Goal: Task Accomplishment & Management: Manage account settings

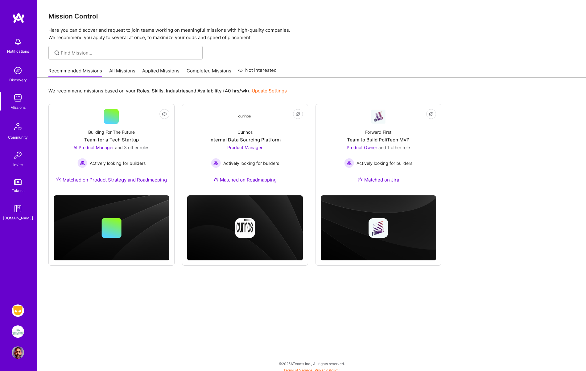
click at [18, 334] on img at bounding box center [18, 332] width 12 height 12
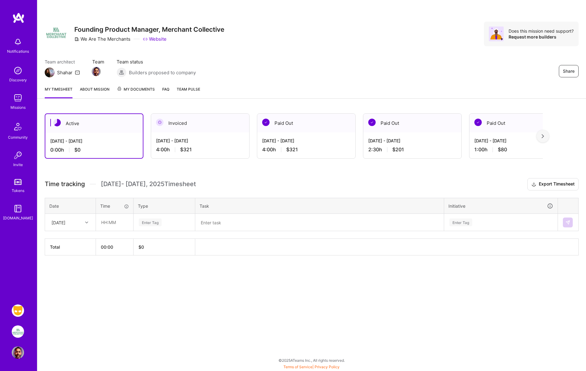
click at [544, 136] on div at bounding box center [542, 136] width 12 height 12
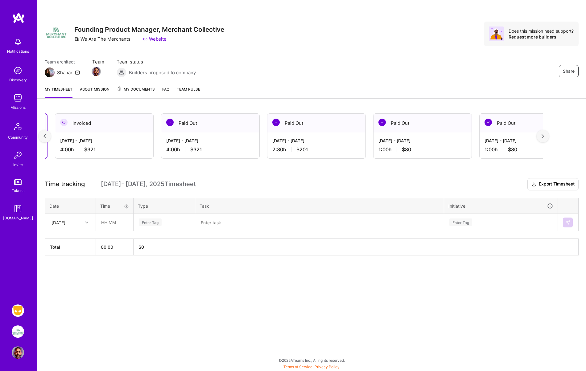
scroll to position [0, 112]
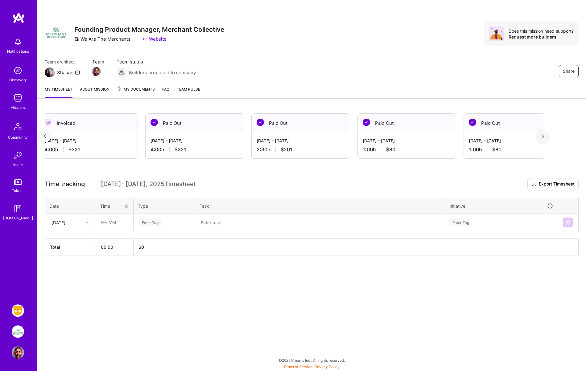
click at [18, 314] on img at bounding box center [18, 311] width 12 height 12
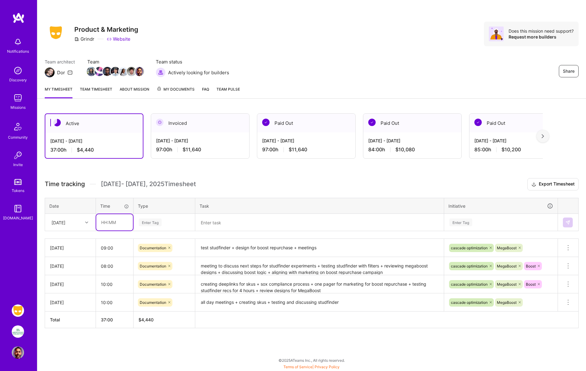
click at [109, 221] on input "text" at bounding box center [114, 222] width 37 height 16
type input "09:00"
click at [147, 224] on div "Enter Tag" at bounding box center [150, 223] width 23 height 10
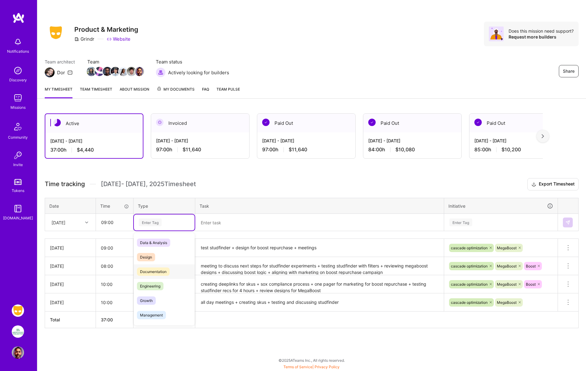
click at [154, 272] on span "Documentation" at bounding box center [153, 272] width 33 height 8
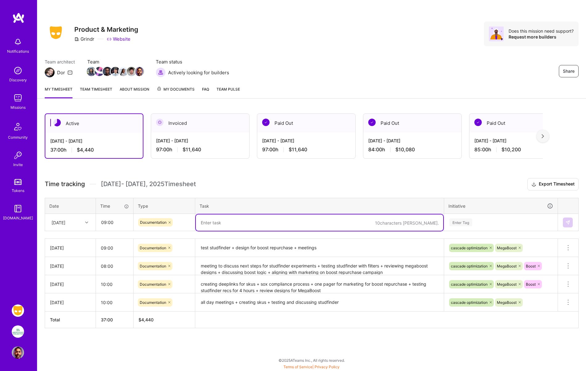
click at [209, 224] on textarea at bounding box center [319, 223] width 247 height 16
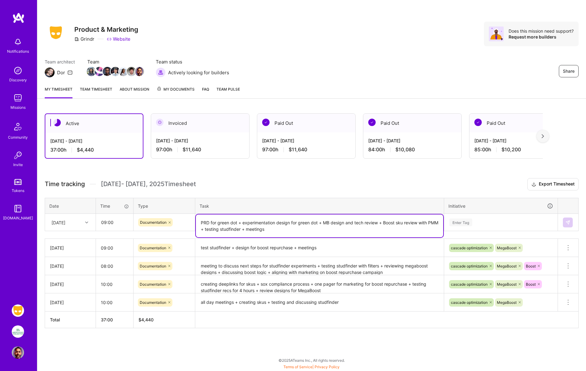
type textarea "PRD for green dot + experimentation design for green dot + MB design and tech r…"
click at [469, 224] on div "Enter Tag" at bounding box center [460, 223] width 23 height 10
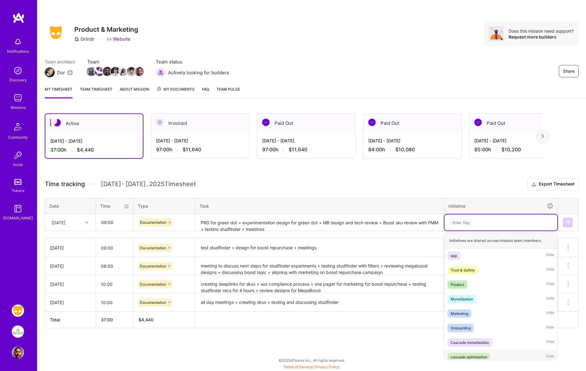
drag, startPoint x: 475, startPoint y: 358, endPoint x: 484, endPoint y: 330, distance: 29.8
click at [474, 358] on div "cascade optimization" at bounding box center [468, 357] width 37 height 6
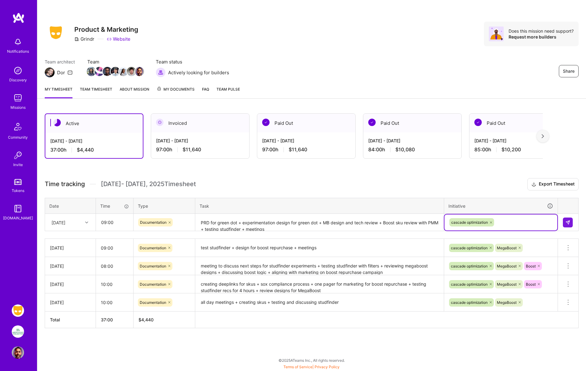
click at [506, 223] on div "cascade optimization" at bounding box center [501, 223] width 104 height 10
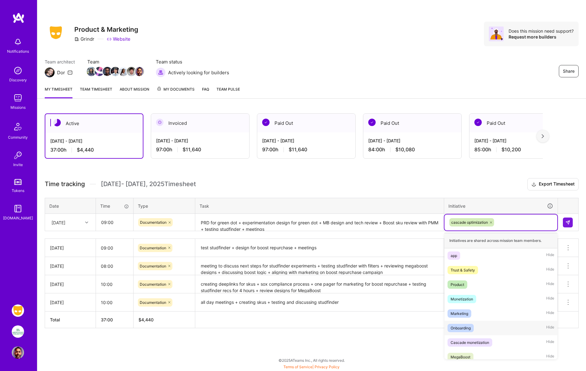
scroll to position [19, 0]
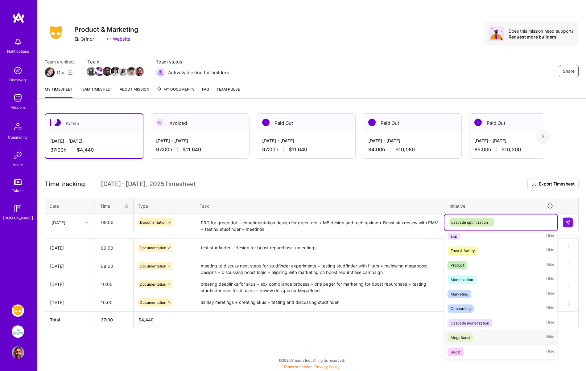
click at [467, 338] on div "MegaBoost" at bounding box center [460, 337] width 20 height 6
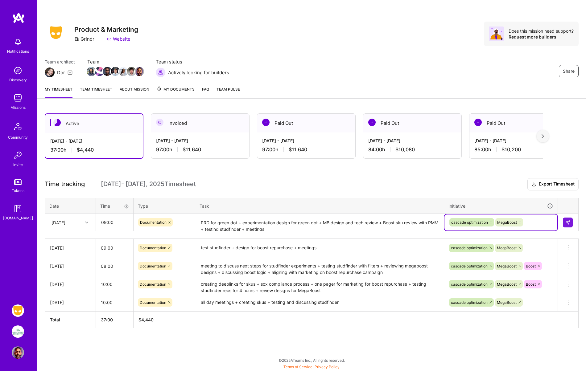
click at [533, 225] on div "cascade optimization MegaBoost" at bounding box center [501, 223] width 104 height 10
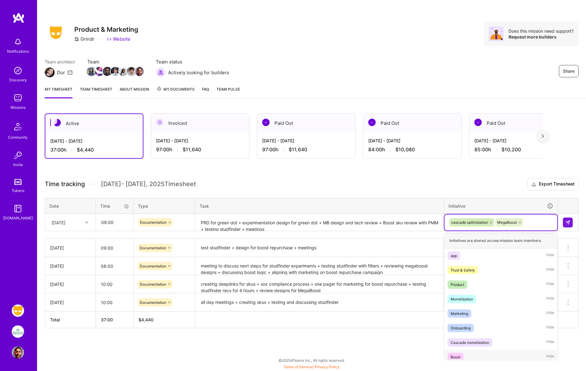
click at [470, 355] on div "Boost Hide" at bounding box center [500, 357] width 113 height 14
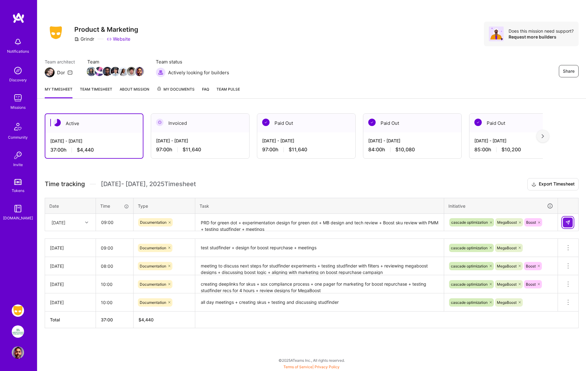
click at [568, 223] on img at bounding box center [567, 222] width 5 height 5
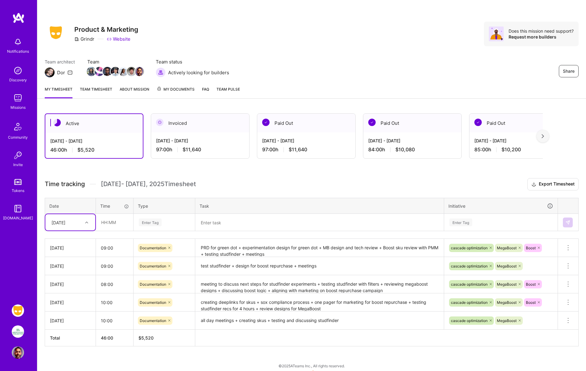
click at [286, 256] on textarea "PRD for green dot + experimentation design for green dot + MB design and tech r…" at bounding box center [319, 248] width 247 height 17
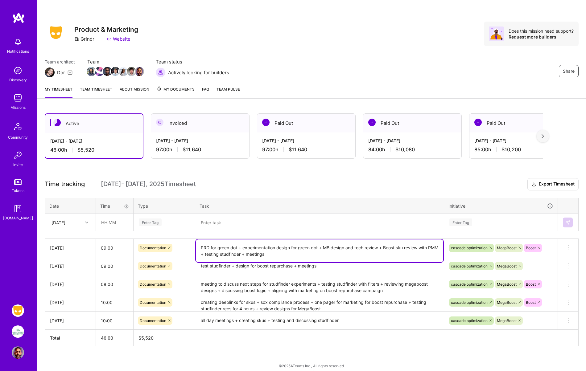
drag, startPoint x: 257, startPoint y: 253, endPoint x: 261, endPoint y: 263, distance: 10.6
click at [257, 253] on textarea "PRD for green dot + experimentation design for green dot + MB design and tech r…" at bounding box center [319, 251] width 247 height 23
type textarea "PRD for green dot + experimentation design for green dot + MB design and tech r…"
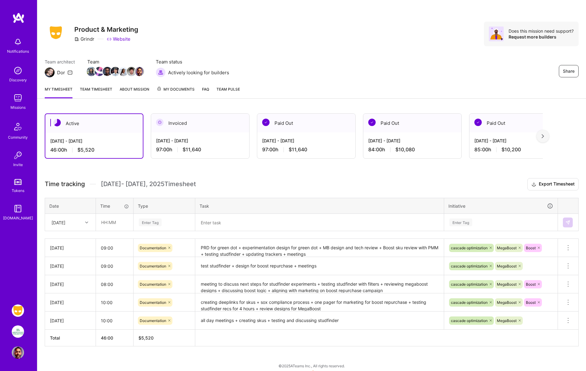
click at [285, 181] on h3 "Time tracking [DATE] - [DATE] Timesheet Export Timesheet" at bounding box center [312, 184] width 534 height 12
click at [83, 221] on div at bounding box center [88, 223] width 10 height 8
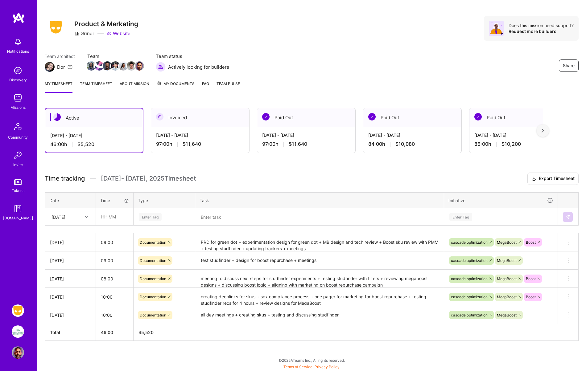
click at [91, 162] on div "Active [DATE] - [DATE] 46:00 h $5,520 Invoiced [DATE] - [DATE] 97:00 h $11,640 …" at bounding box center [311, 236] width 548 height 271
click at [16, 99] on img at bounding box center [18, 98] width 12 height 12
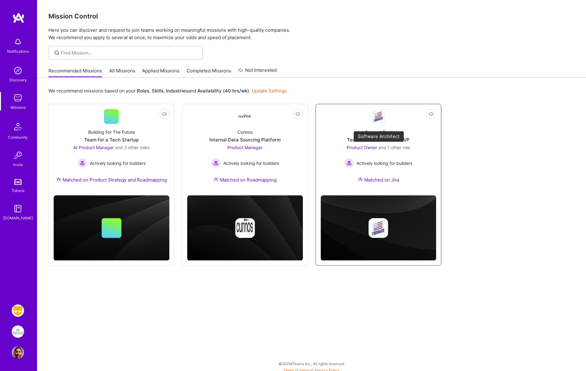
click at [369, 147] on span "Product Owner" at bounding box center [362, 147] width 31 height 5
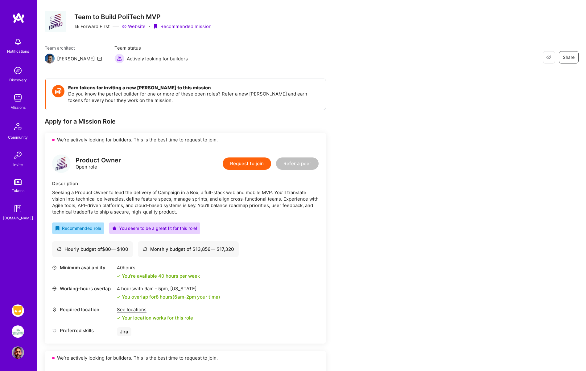
scroll to position [14, 0]
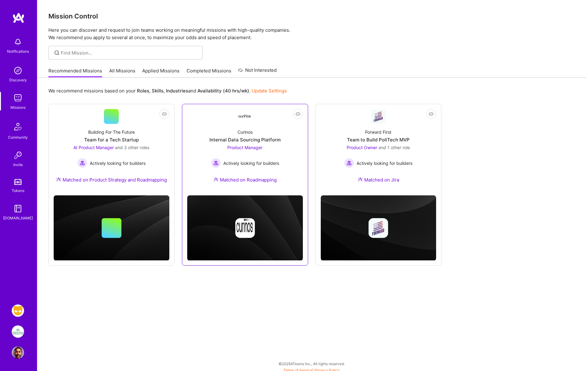
click at [248, 145] on span "Product Manager" at bounding box center [244, 147] width 35 height 5
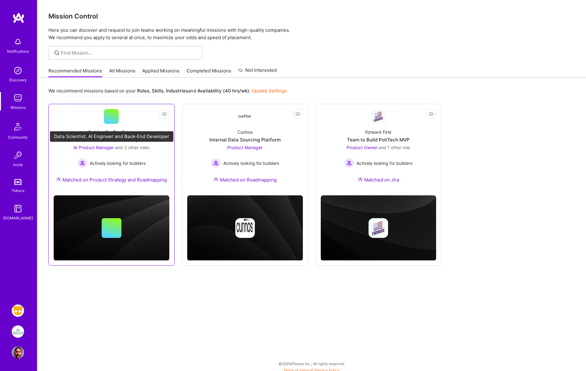
click at [94, 148] on span "AI Product Manager" at bounding box center [93, 147] width 40 height 5
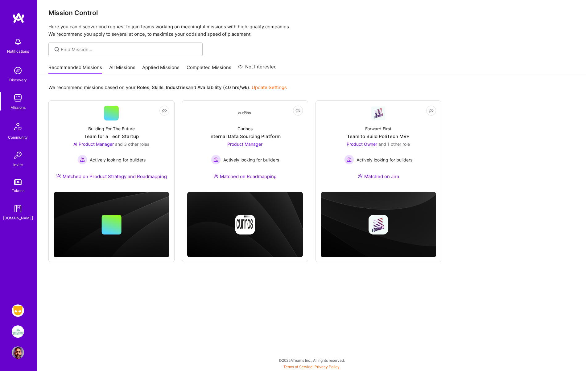
click at [120, 67] on link "All Missions" at bounding box center [122, 69] width 26 height 10
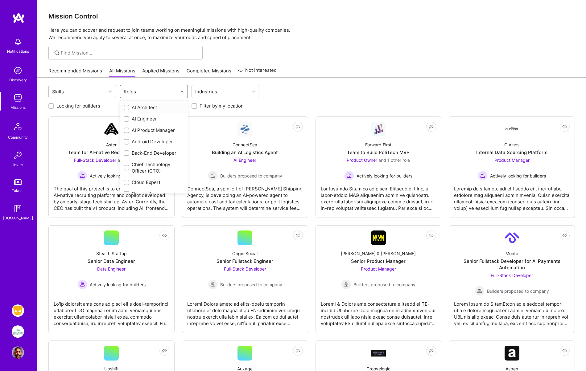
click at [144, 91] on div "Roles" at bounding box center [149, 91] width 58 height 12
click at [145, 166] on div "Product Manager" at bounding box center [154, 166] width 60 height 6
checkbox input "true"
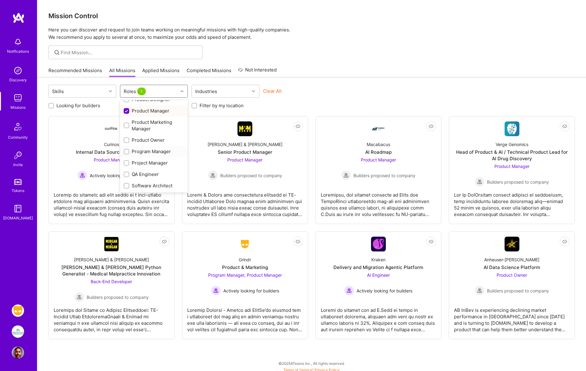
scroll to position [252, 0]
click at [147, 138] on div "Product Owner" at bounding box center [154, 137] width 60 height 6
checkbox input "true"
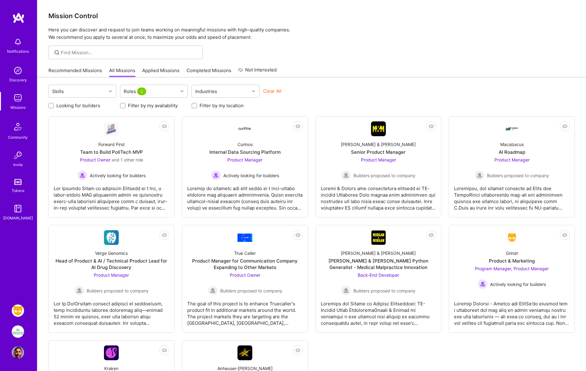
click at [319, 64] on div "Recommended Missions All Missions Applied Missions Completed Missions Not Inter…" at bounding box center [311, 70] width 526 height 13
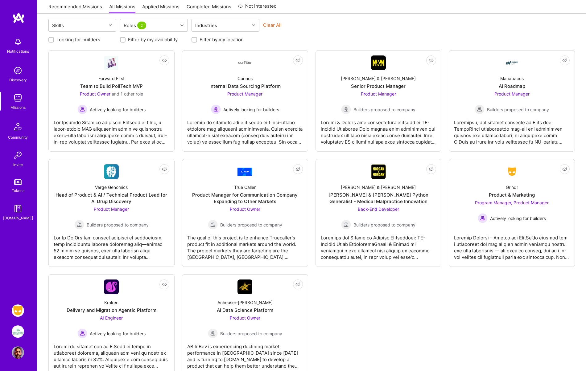
scroll to position [70, 0]
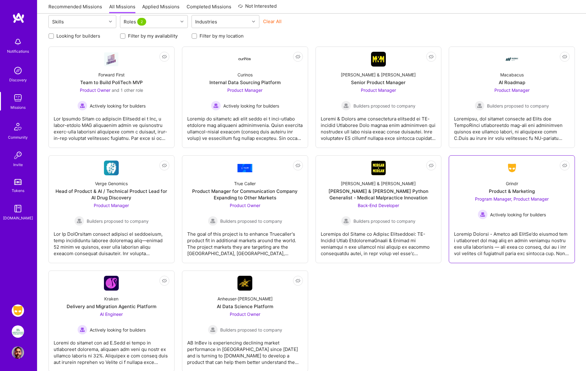
click at [519, 199] on span "Program Manager, Product Manager" at bounding box center [512, 198] width 74 height 5
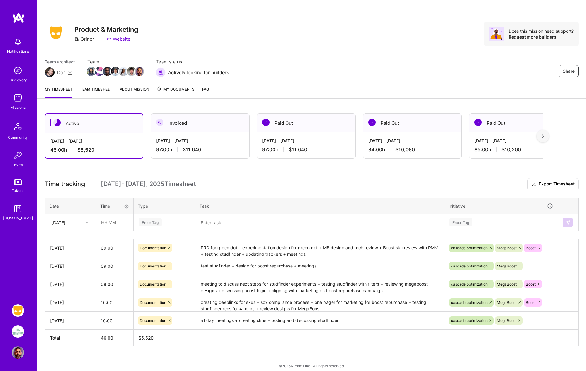
scroll to position [6, 0]
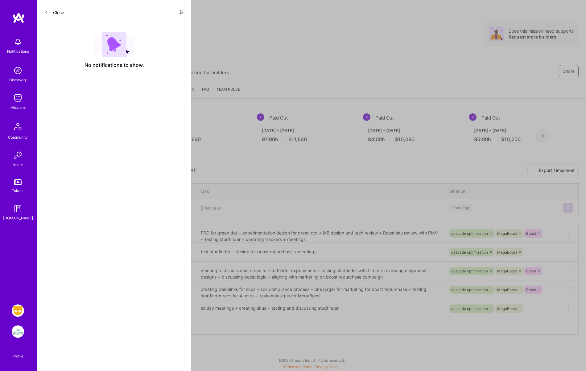
scroll to position [70, 0]
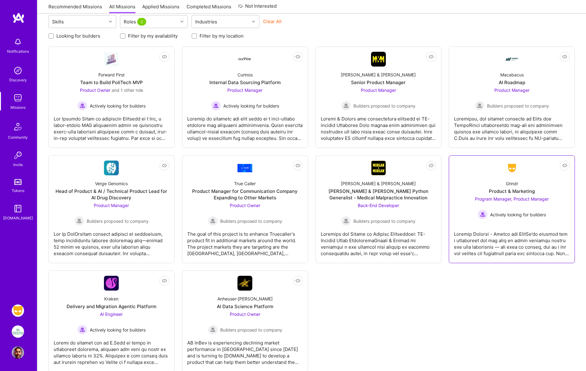
click at [515, 184] on div "Grindr" at bounding box center [512, 183] width 12 height 6
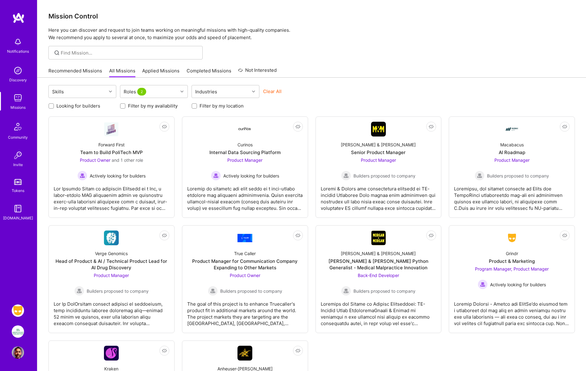
click at [17, 312] on img at bounding box center [18, 311] width 12 height 12
